Goal: Task Accomplishment & Management: Manage account settings

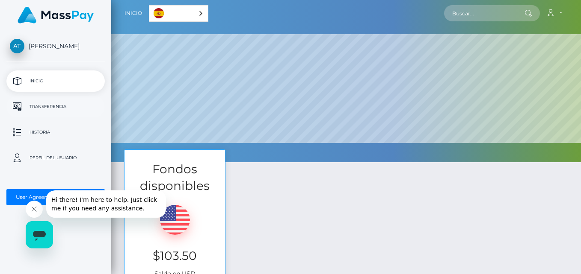
click at [80, 100] on link "Transferencia" at bounding box center [55, 106] width 98 height 21
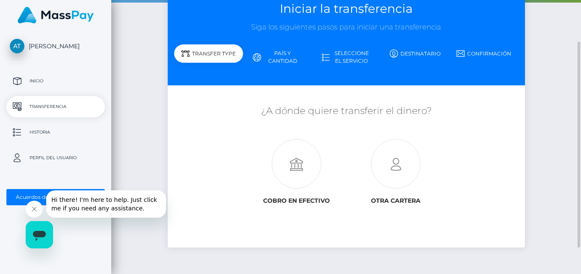
scroll to position [56, 0]
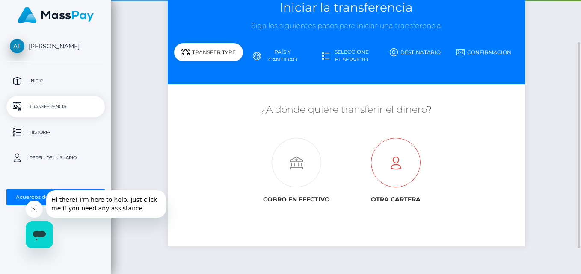
click at [396, 166] on icon at bounding box center [395, 164] width 99 height 50
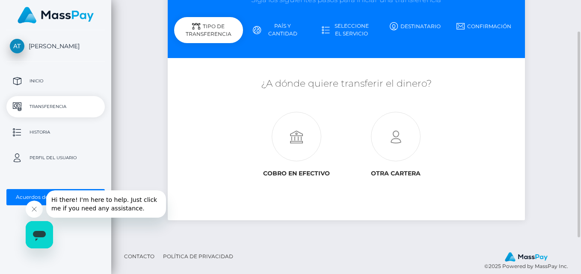
scroll to position [91, 0]
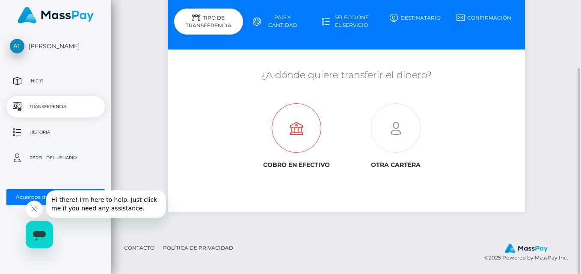
click at [305, 133] on icon at bounding box center [296, 129] width 99 height 50
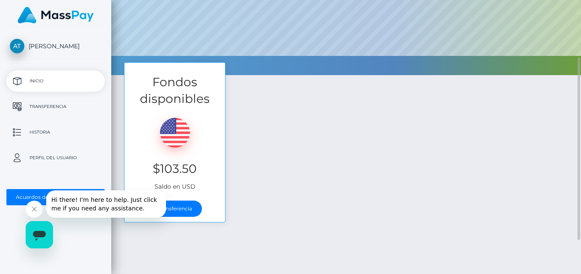
scroll to position [138, 0]
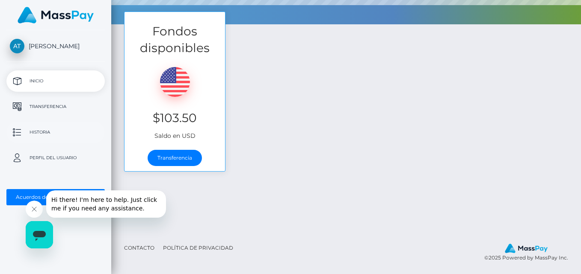
click at [58, 131] on p "Historia" at bounding box center [55, 132] width 91 height 13
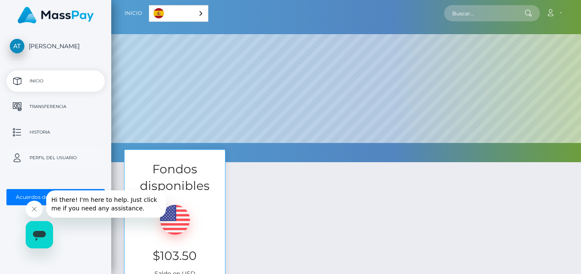
click at [68, 164] on p "Perfil del usuario" at bounding box center [55, 158] width 91 height 13
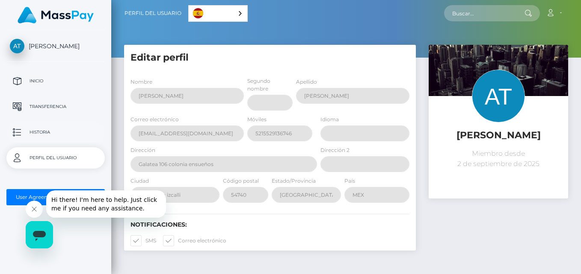
click at [65, 137] on p "Historia" at bounding box center [55, 132] width 91 height 13
click at [65, 112] on p "Transferencia" at bounding box center [55, 106] width 91 height 13
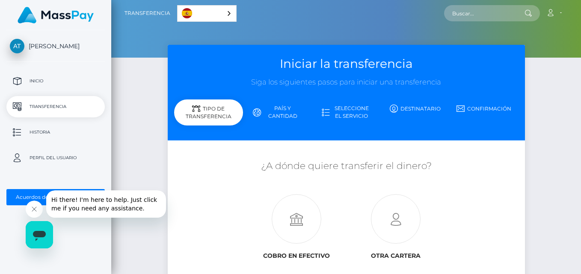
click at [285, 107] on link "País y cantidad" at bounding box center [277, 112] width 69 height 22
click at [292, 113] on link "País y cantidad" at bounding box center [277, 112] width 69 height 22
click at [357, 116] on link "Seleccione el servicio" at bounding box center [346, 112] width 69 height 22
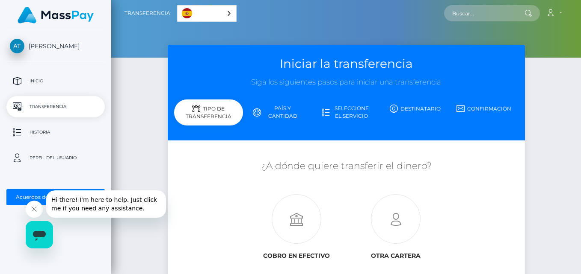
click at [357, 116] on link "Seleccione el servicio" at bounding box center [346, 112] width 69 height 22
click at [402, 114] on link "Destinatario" at bounding box center [414, 108] width 69 height 15
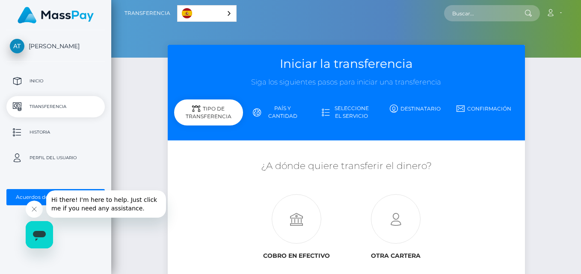
click at [402, 114] on link "Destinatario" at bounding box center [414, 108] width 69 height 15
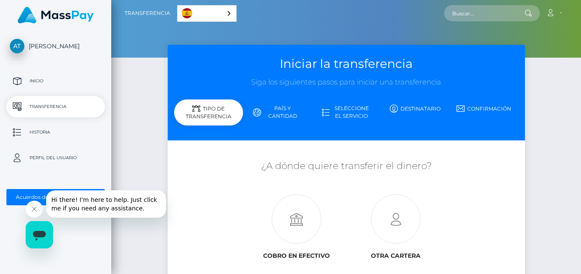
click at [221, 109] on div "Tipo de transferencia" at bounding box center [208, 113] width 69 height 26
drag, startPoint x: 221, startPoint y: 109, endPoint x: 292, endPoint y: 127, distance: 73.3
click at [292, 127] on div "Iniciar la transferencia Siga los siguientes pasos para iniciar una transferenc…" at bounding box center [346, 93] width 357 height 96
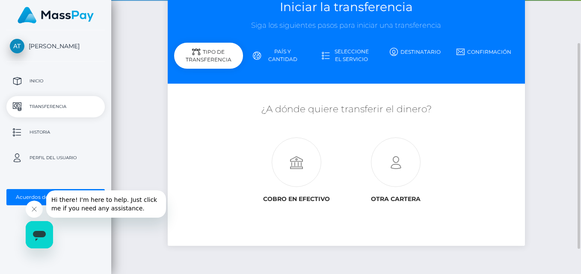
scroll to position [57, 0]
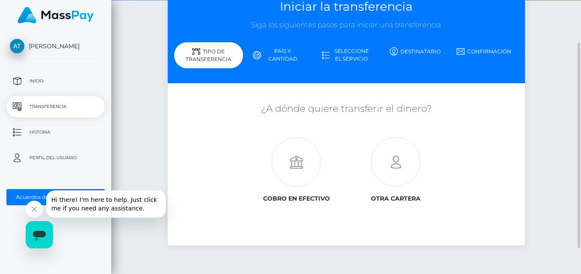
click at [273, 136] on div "Cobro en efectivo" at bounding box center [296, 167] width 99 height 77
click at [315, 156] on icon at bounding box center [296, 163] width 99 height 50
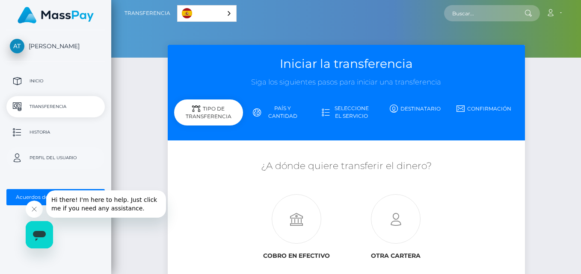
click at [63, 157] on p "Perfil del usuario" at bounding box center [55, 158] width 91 height 13
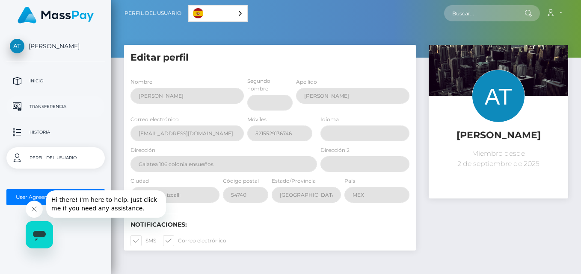
click at [56, 100] on link "Transferencia" at bounding box center [55, 106] width 98 height 21
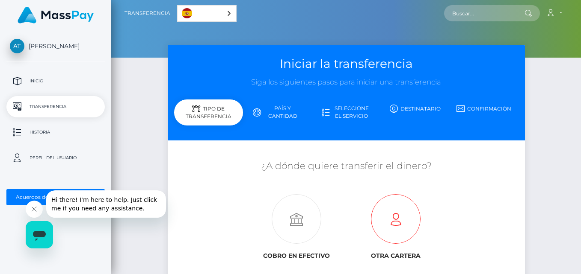
click at [414, 216] on icon at bounding box center [395, 220] width 99 height 50
click at [17, 41] on img at bounding box center [17, 46] width 15 height 15
click at [19, 47] on span "[PERSON_NAME]" at bounding box center [55, 46] width 98 height 8
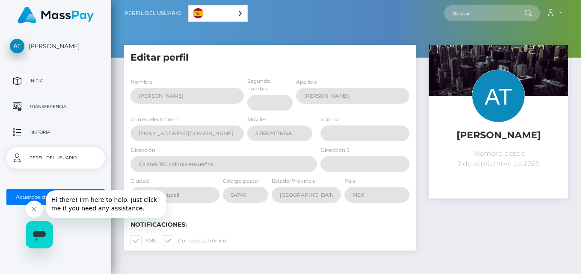
click at [71, 44] on span "[PERSON_NAME]" at bounding box center [55, 46] width 98 height 8
click at [73, 15] on img at bounding box center [56, 15] width 76 height 17
click at [557, 15] on link "Cuenta" at bounding box center [553, 13] width 25 height 18
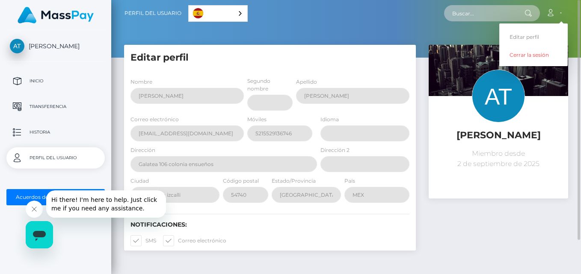
click at [496, 14] on input "text" at bounding box center [484, 13] width 80 height 16
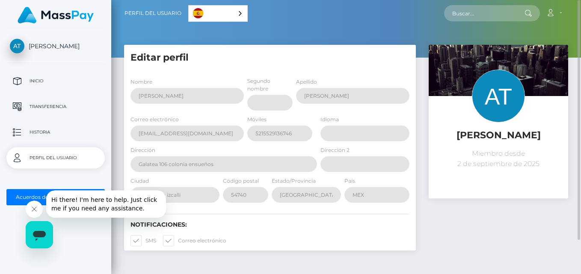
click at [233, 15] on div "Español" at bounding box center [217, 13] width 59 height 17
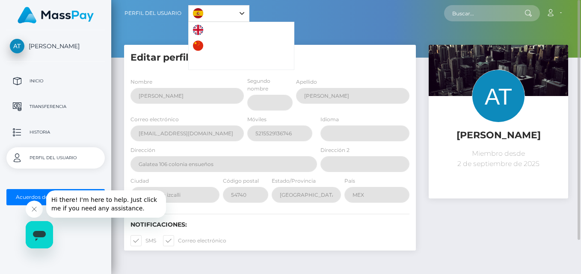
click at [233, 15] on link "Español" at bounding box center [219, 14] width 60 height 16
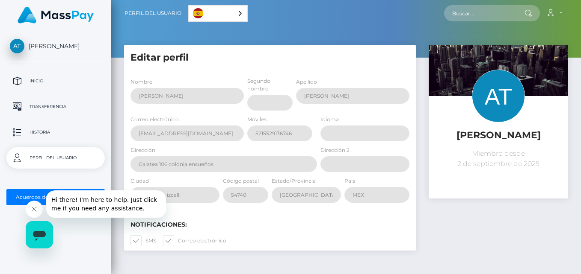
click at [85, 15] on img at bounding box center [56, 15] width 76 height 17
click at [558, 17] on link "Cuenta" at bounding box center [553, 13] width 25 height 18
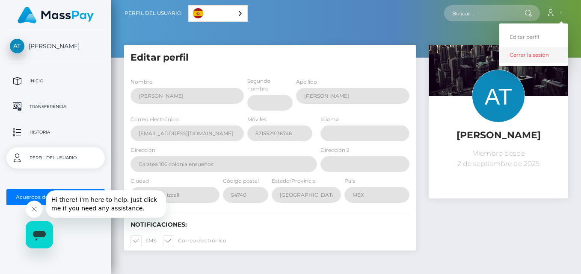
click at [536, 56] on link "Cerrar la sesión" at bounding box center [533, 55] width 68 height 16
